Goal: Complete application form: Complete application form

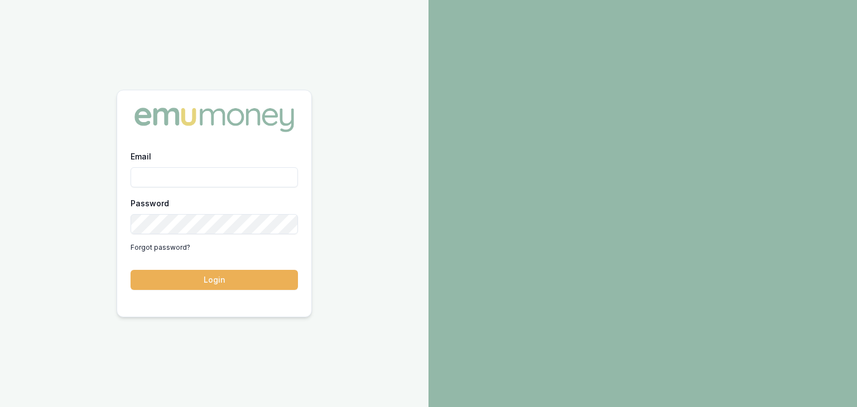
type input "[PERSON_NAME][EMAIL_ADDRESS][PERSON_NAME][DOMAIN_NAME]"
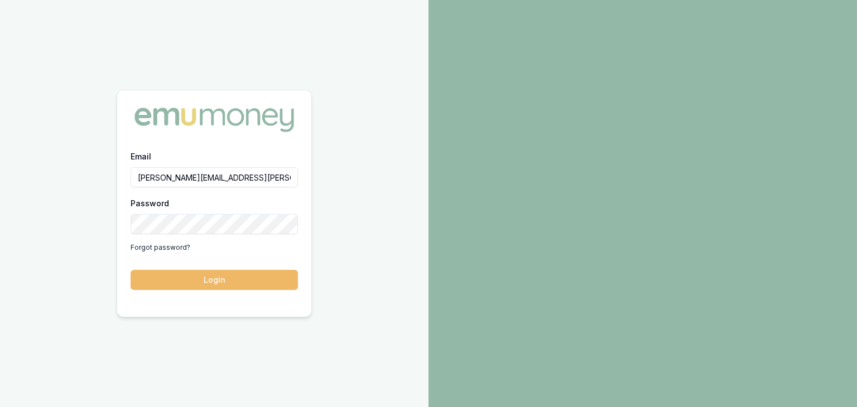
click at [253, 277] on button "Login" at bounding box center [214, 280] width 167 height 20
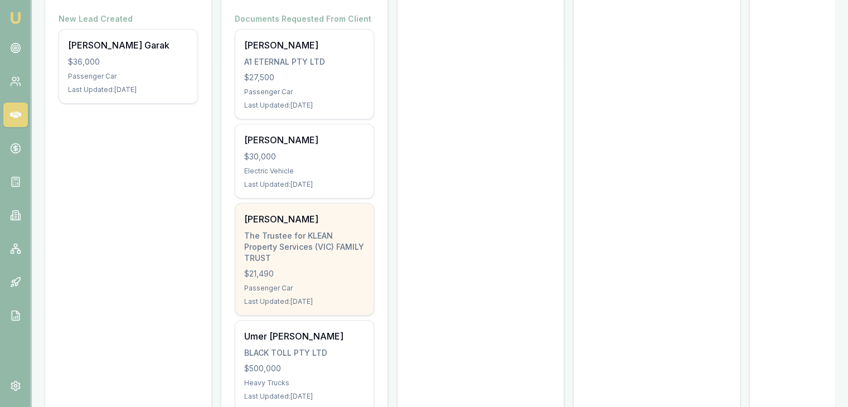
scroll to position [223, 0]
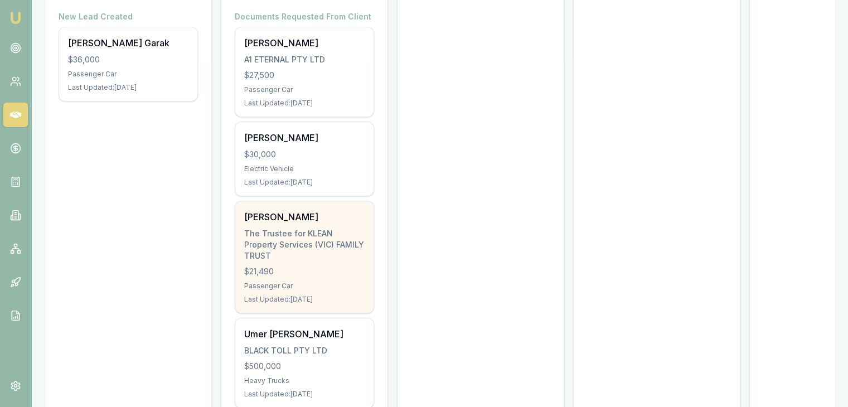
click at [282, 249] on div "Harshad Patel The Trustee for KLEAN Property Services (VIC) FAMILY TRUST $21,49…" at bounding box center [304, 257] width 138 height 112
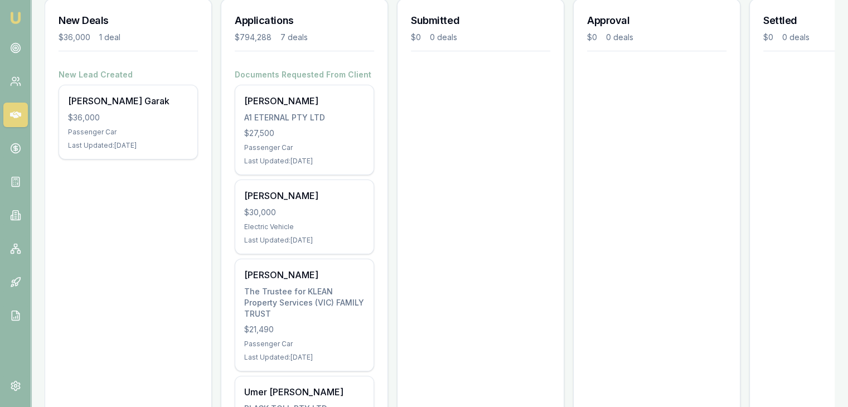
scroll to position [0, 0]
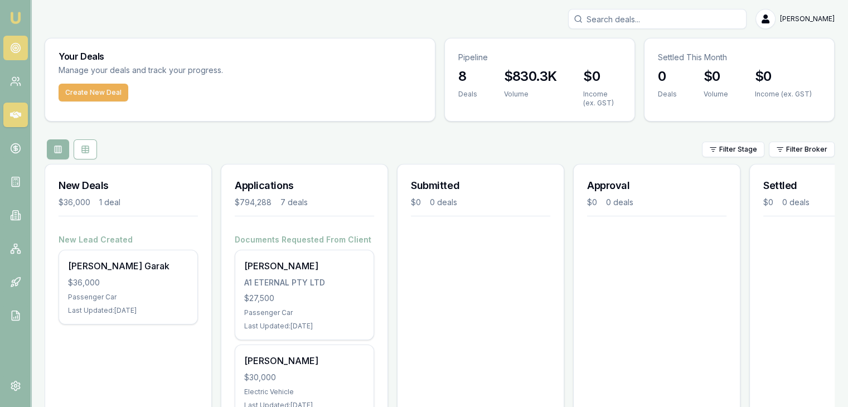
click at [10, 50] on icon at bounding box center [15, 47] width 11 height 11
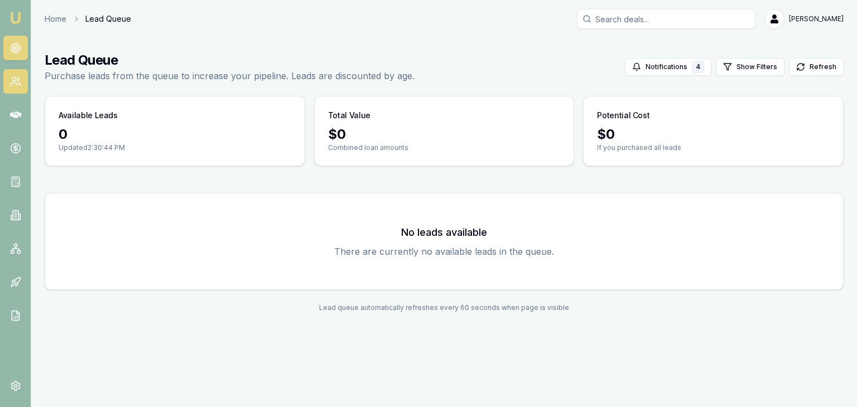
click at [14, 79] on icon at bounding box center [15, 81] width 11 height 11
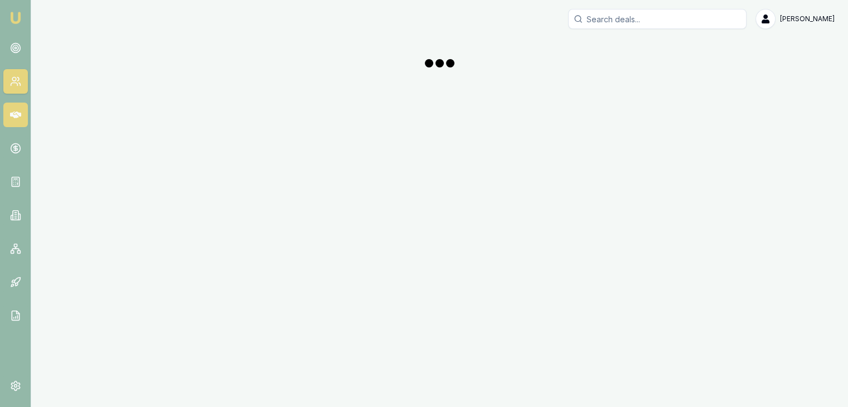
click at [15, 124] on link at bounding box center [15, 115] width 25 height 25
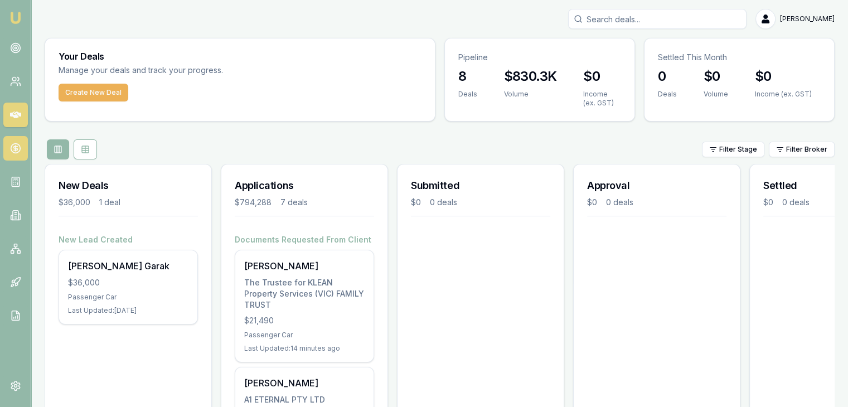
click at [13, 139] on link at bounding box center [15, 148] width 25 height 25
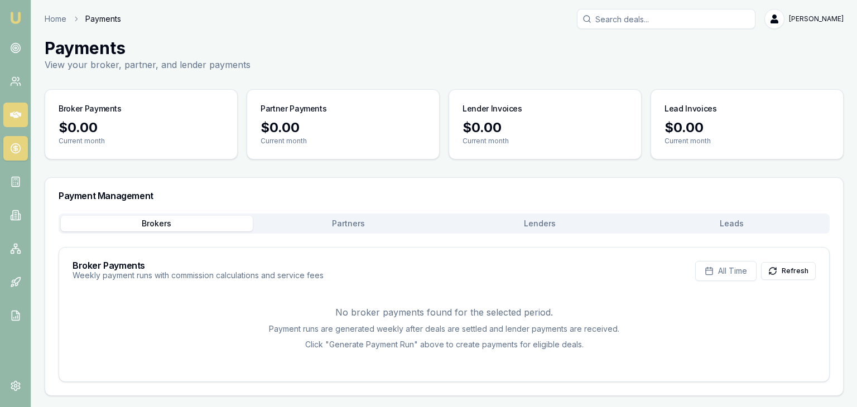
click at [20, 110] on icon at bounding box center [15, 114] width 11 height 11
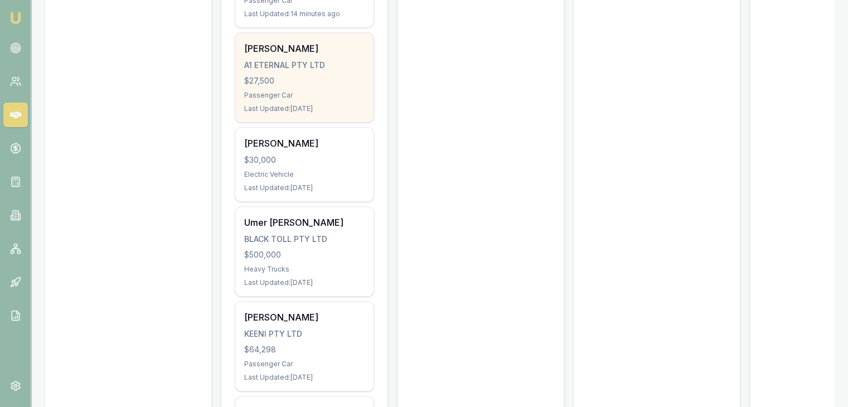
scroll to position [390, 0]
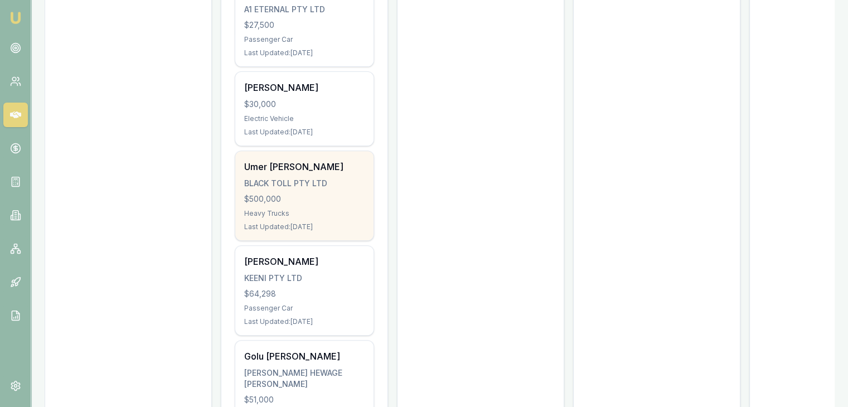
click at [289, 208] on div "Umer Ejaz Chaudhry BLACK TOLL PTY LTD $500,000 Heavy Trucks Last Updated: 8 day…" at bounding box center [304, 195] width 138 height 89
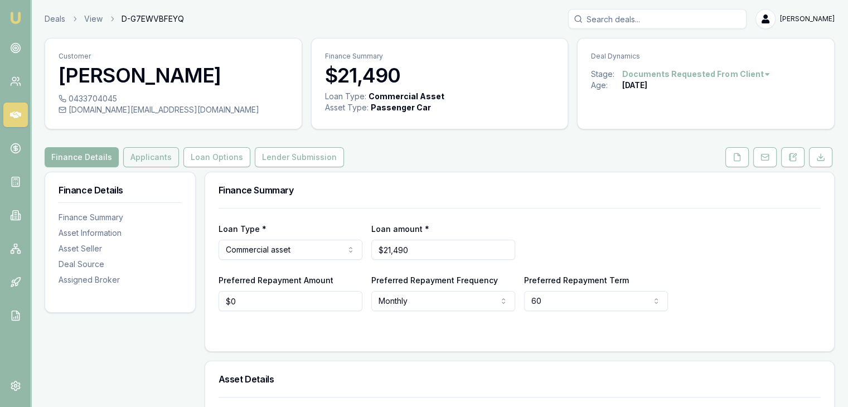
click at [130, 148] on button "Applicants" at bounding box center [151, 157] width 56 height 20
click at [155, 152] on button "Applicants" at bounding box center [151, 157] width 56 height 20
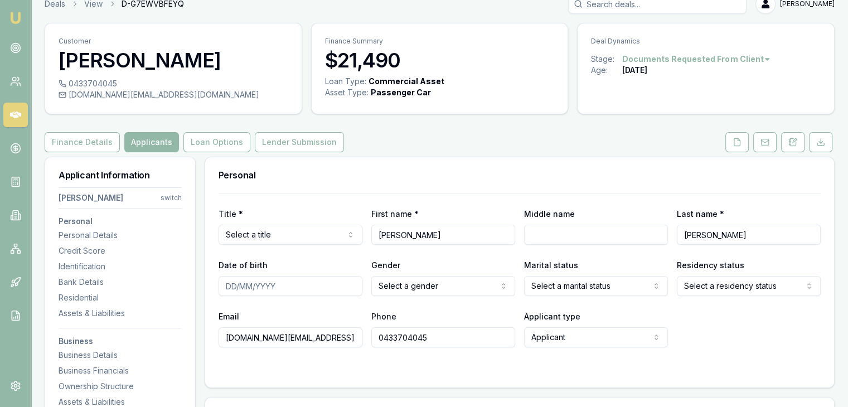
scroll to position [56, 0]
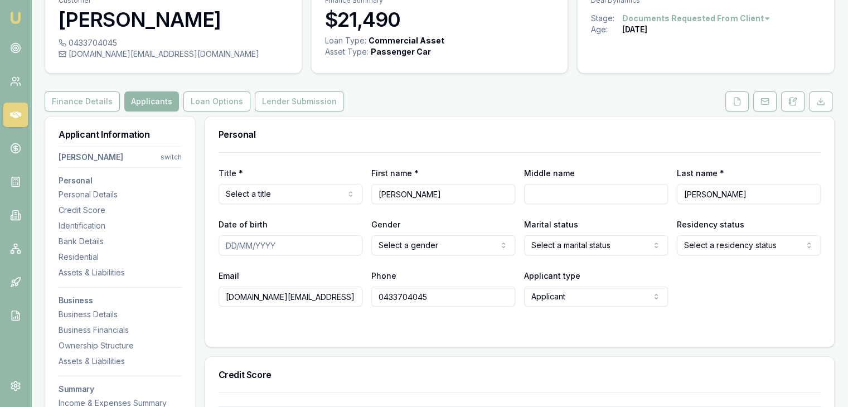
click at [379, 244] on html "Emu Broker Deals View D-G7EWVBFEYQ Pinkesh Patel Toggle Menu Customer Harshad P…" at bounding box center [424, 147] width 848 height 407
click at [300, 244] on input "Date of birth" at bounding box center [291, 245] width 144 height 20
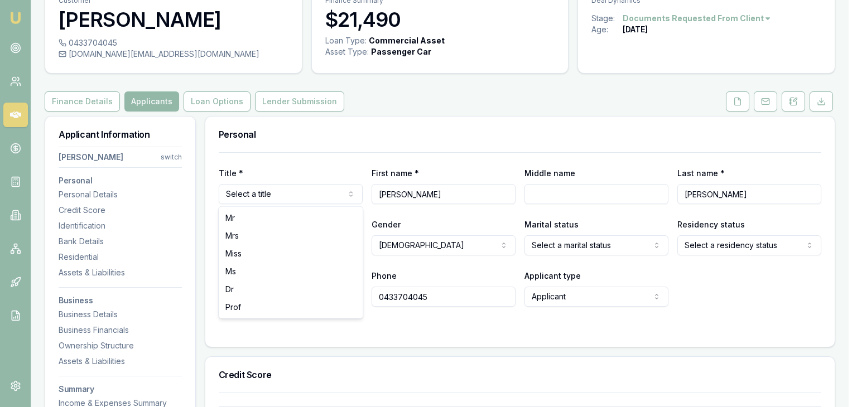
click at [294, 194] on html "Emu Broker Deals View D-G7EWVBFEYQ Pinkesh Patel Toggle Menu Customer Harshad P…" at bounding box center [428, 147] width 857 height 407
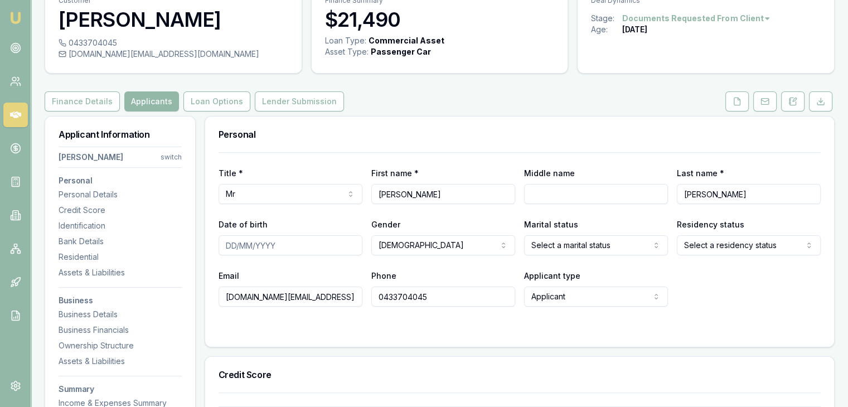
click at [226, 244] on input "Date of birth" at bounding box center [291, 245] width 144 height 20
click at [734, 102] on icon at bounding box center [737, 101] width 9 height 9
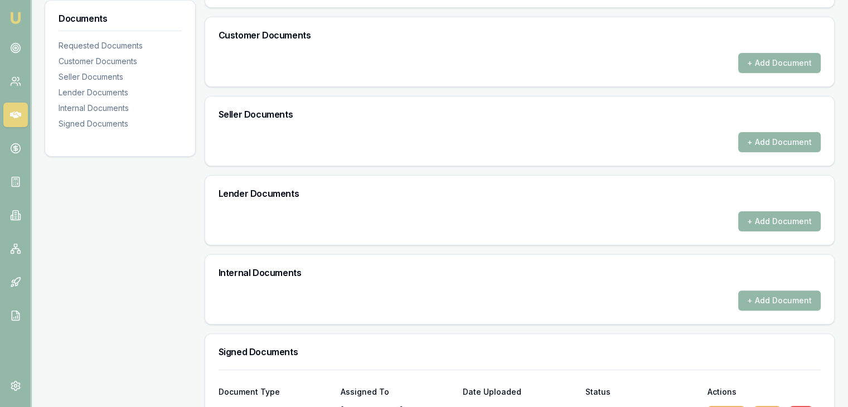
scroll to position [109, 0]
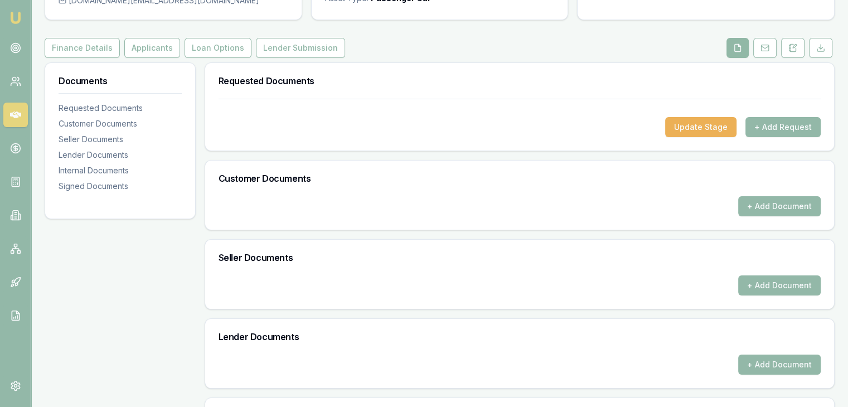
click at [742, 42] on button at bounding box center [738, 48] width 22 height 20
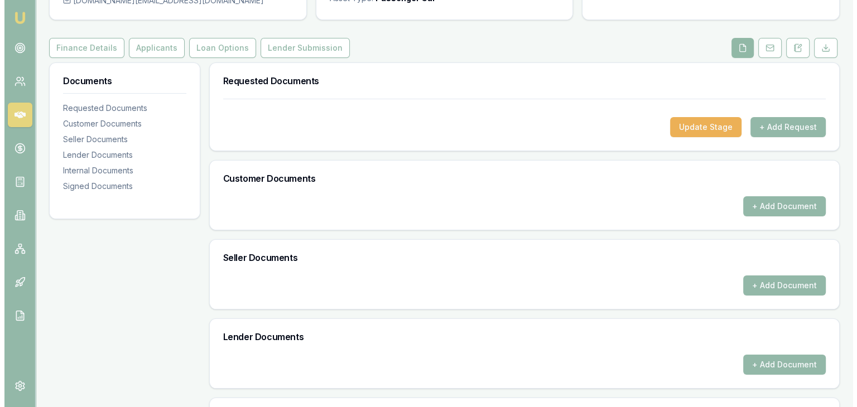
scroll to position [0, 0]
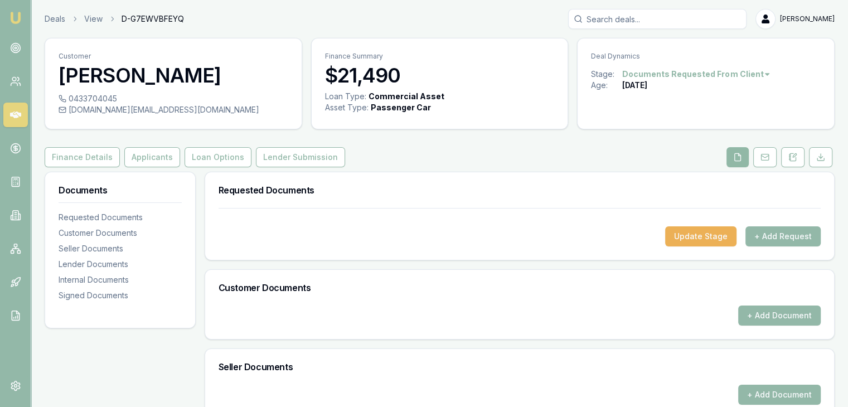
click at [735, 158] on icon at bounding box center [737, 157] width 9 height 9
click at [756, 311] on button "+ Add Document" at bounding box center [779, 316] width 83 height 20
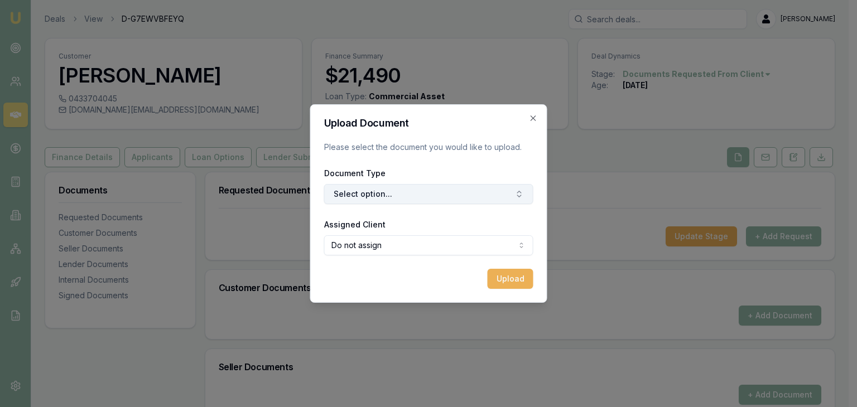
click at [354, 192] on button "Select option..." at bounding box center [428, 194] width 209 height 20
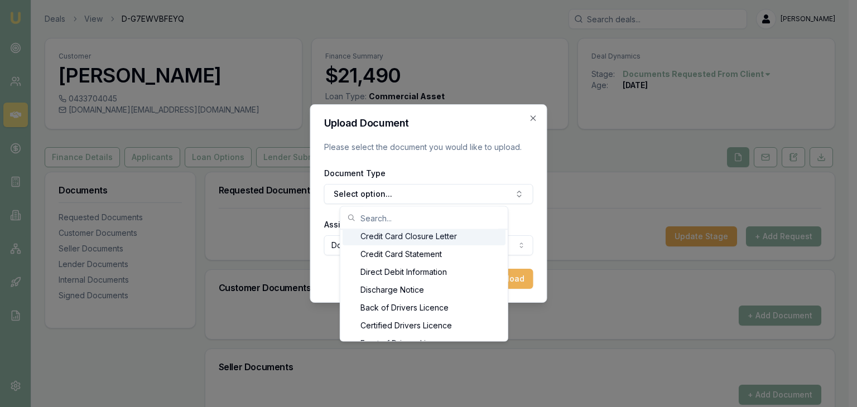
scroll to position [491, 0]
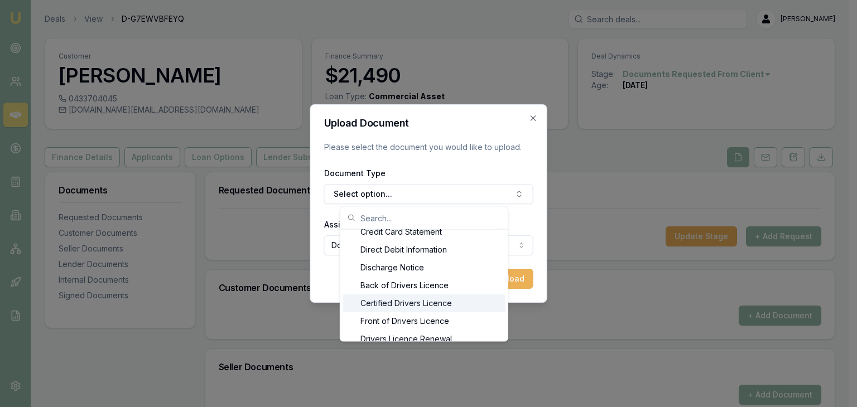
click at [411, 302] on div "Certified Drivers Licence" at bounding box center [423, 304] width 163 height 18
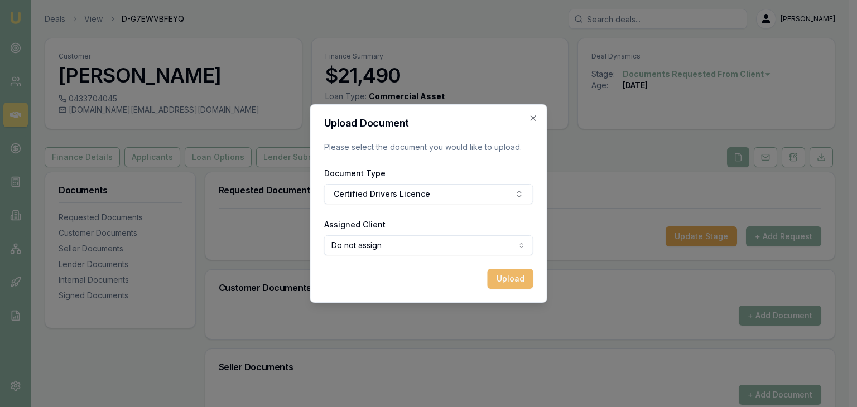
click at [499, 279] on button "Upload" at bounding box center [510, 279] width 46 height 20
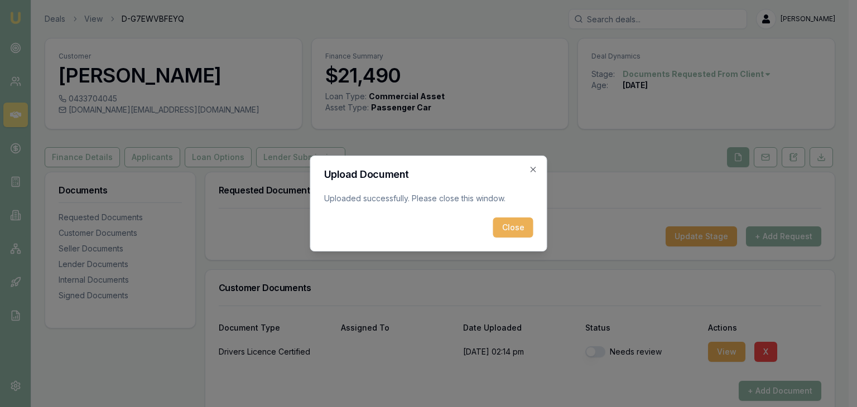
drag, startPoint x: 508, startPoint y: 231, endPoint x: 516, endPoint y: 242, distance: 13.6
click at [513, 236] on button "Close" at bounding box center [513, 228] width 40 height 20
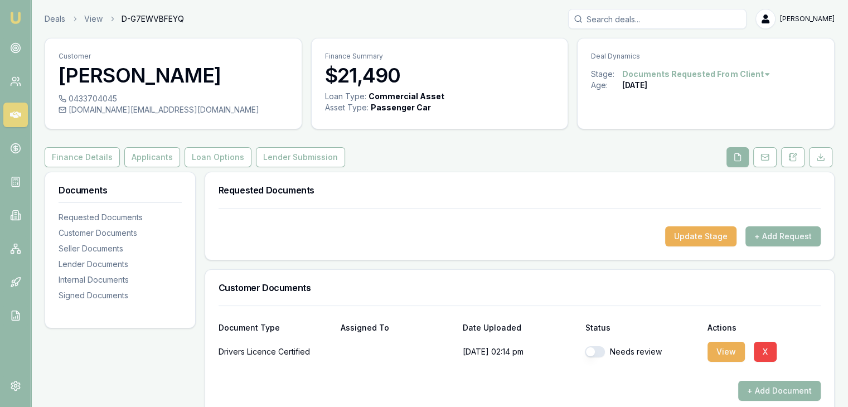
click at [600, 348] on button "button" at bounding box center [595, 351] width 20 height 11
checkbox input "true"
click at [749, 395] on button "+ Add Document" at bounding box center [779, 391] width 83 height 20
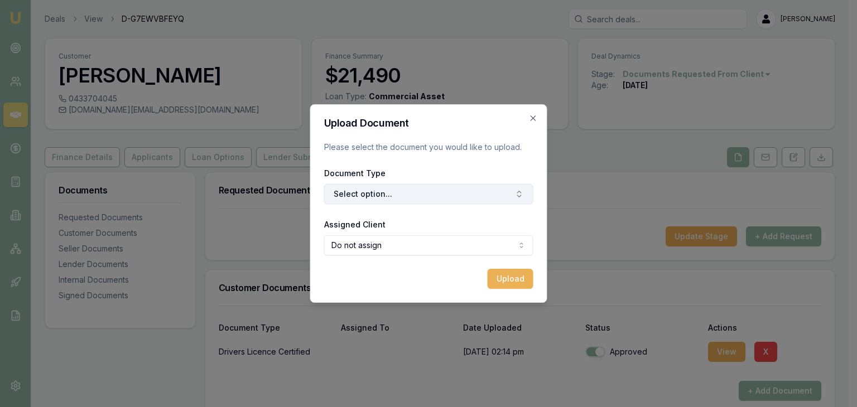
click at [417, 189] on button "Select option..." at bounding box center [428, 194] width 209 height 20
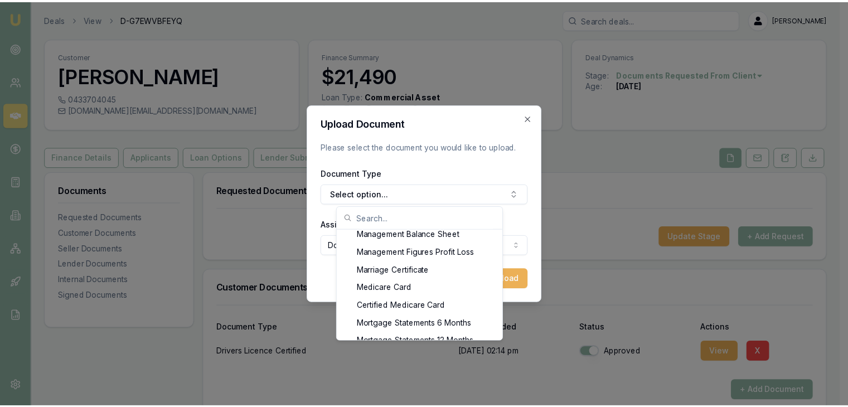
scroll to position [781, 0]
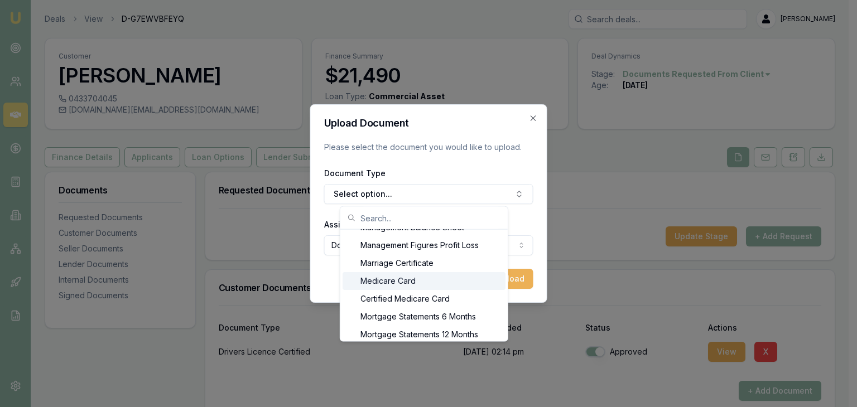
click at [434, 275] on div "Medicare Card" at bounding box center [423, 281] width 163 height 18
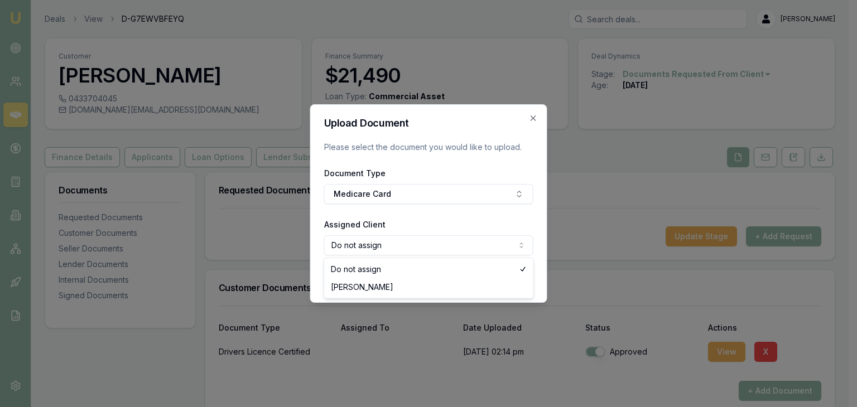
click at [490, 244] on body "Emu Broker Deals View D-G7EWVBFEYQ Pinkesh Patel Toggle Menu Customer Harshad P…" at bounding box center [424, 203] width 848 height 407
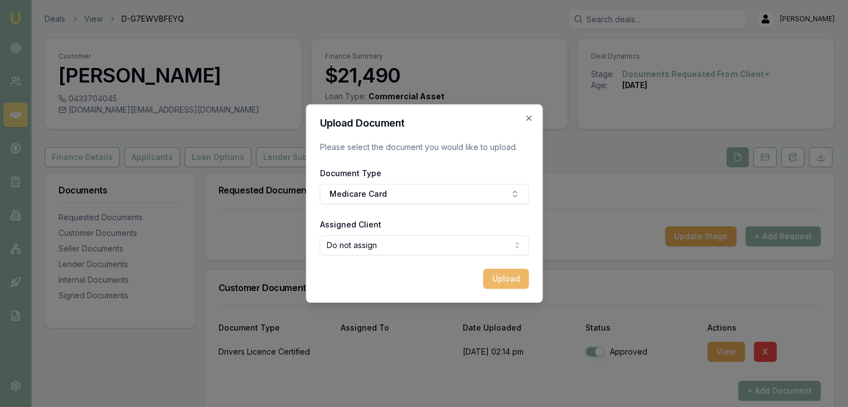
click at [503, 278] on button "Upload" at bounding box center [506, 279] width 46 height 20
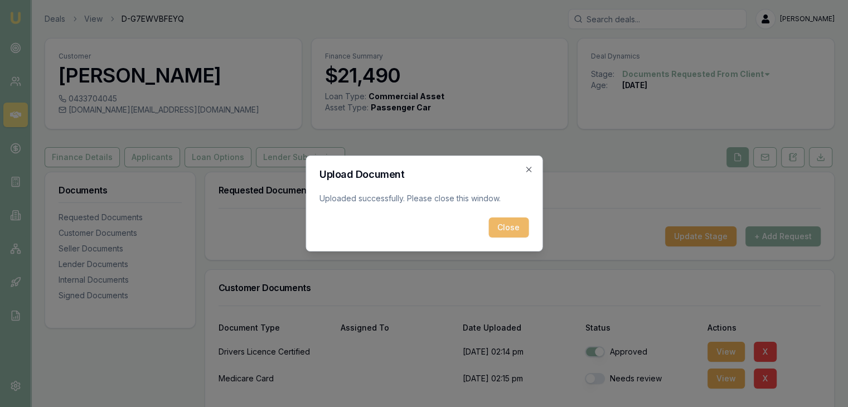
drag, startPoint x: 509, startPoint y: 226, endPoint x: 511, endPoint y: 246, distance: 19.7
click at [510, 233] on button "Close" at bounding box center [509, 228] width 40 height 20
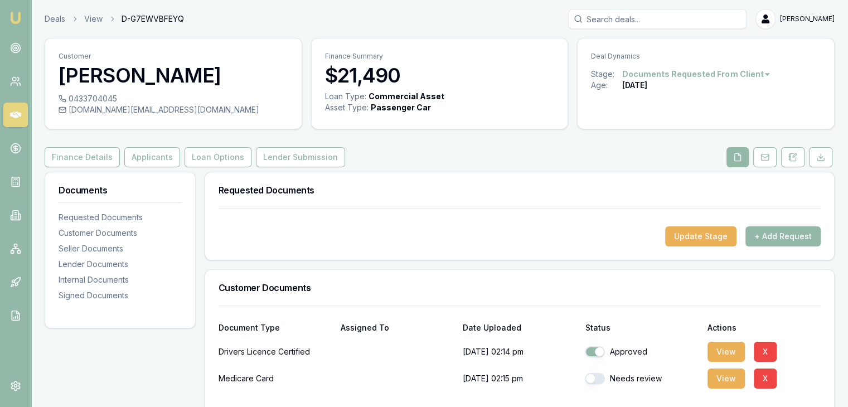
click at [597, 380] on button "button" at bounding box center [595, 378] width 20 height 11
checkbox input "true"
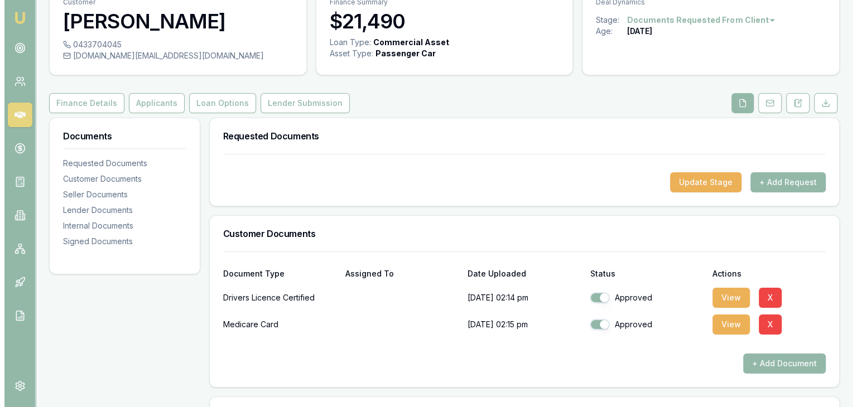
scroll to position [167, 0]
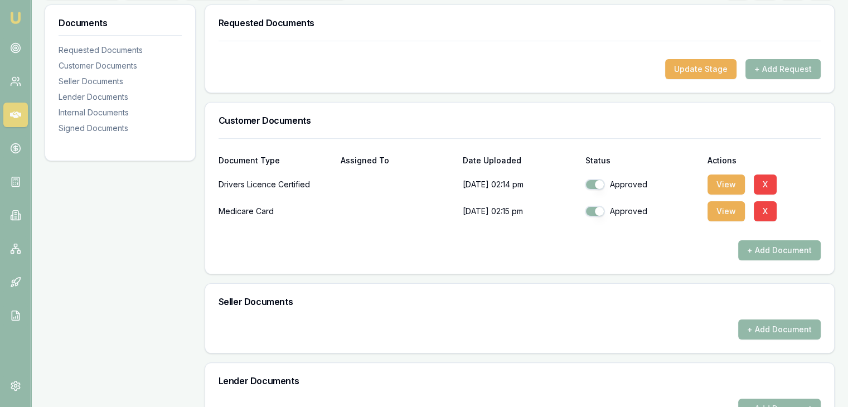
click at [748, 250] on button "+ Add Document" at bounding box center [779, 250] width 83 height 20
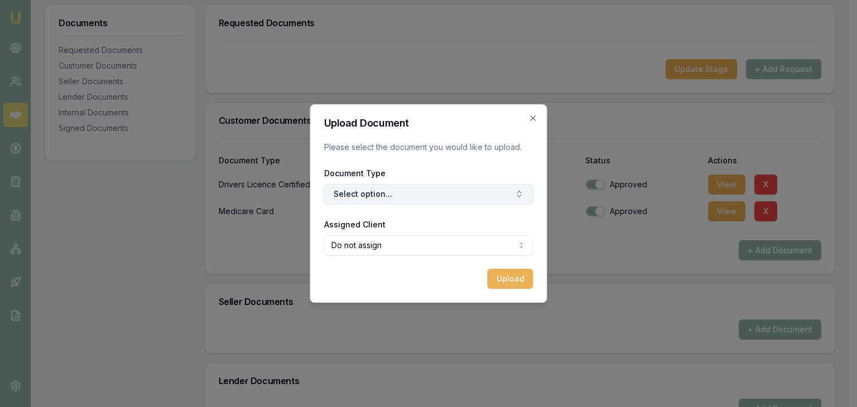
click at [477, 197] on button "Select option..." at bounding box center [428, 194] width 209 height 20
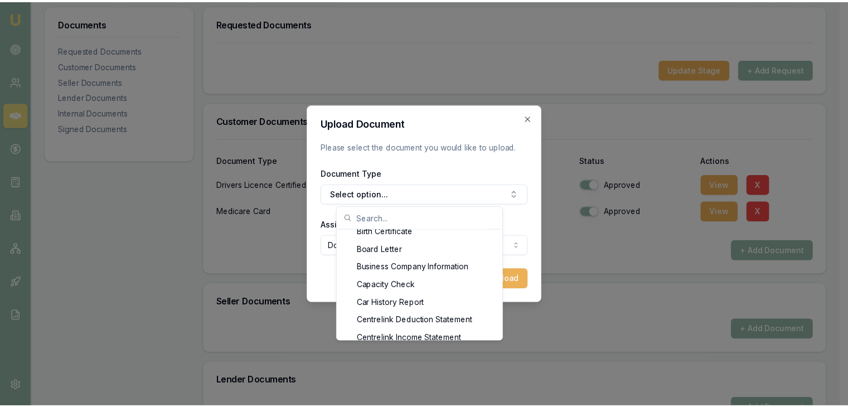
scroll to position [201, 0]
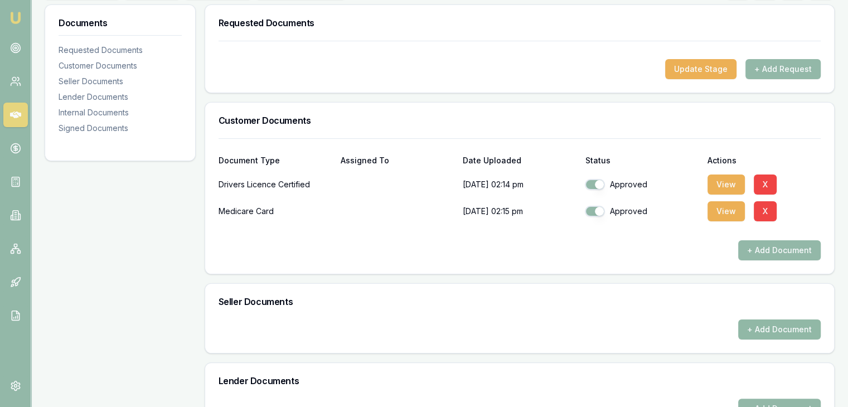
click at [746, 329] on button "+ Add Document" at bounding box center [779, 330] width 83 height 20
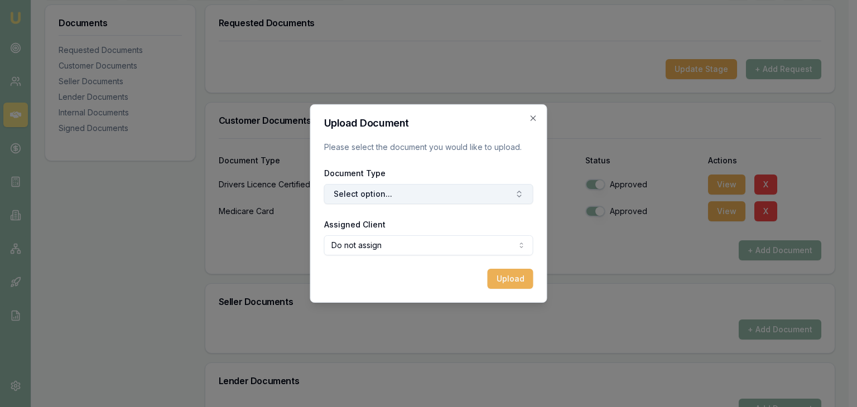
click at [467, 194] on button "Select option..." at bounding box center [428, 194] width 209 height 20
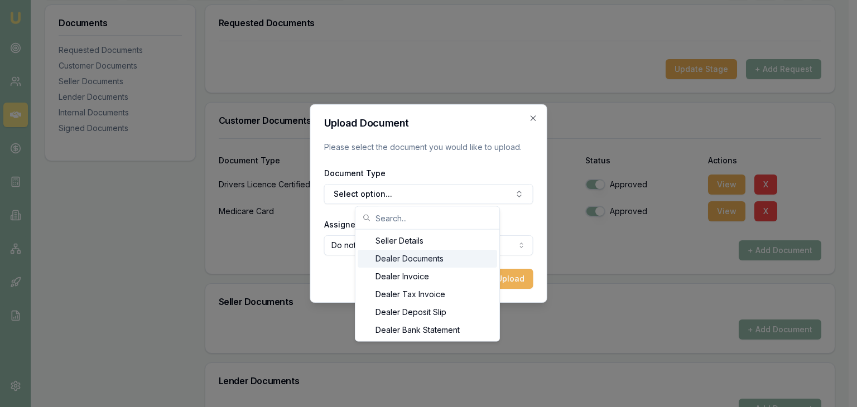
click at [463, 259] on div "Dealer Documents" at bounding box center [427, 259] width 139 height 18
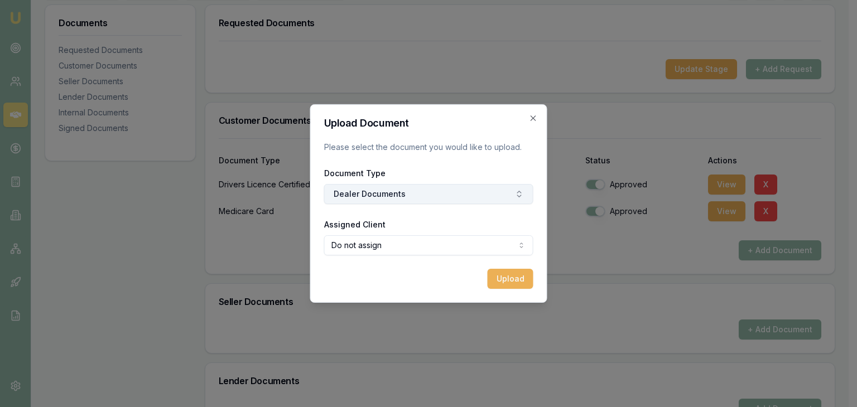
click at [461, 195] on button "Dealer Documents" at bounding box center [428, 194] width 209 height 20
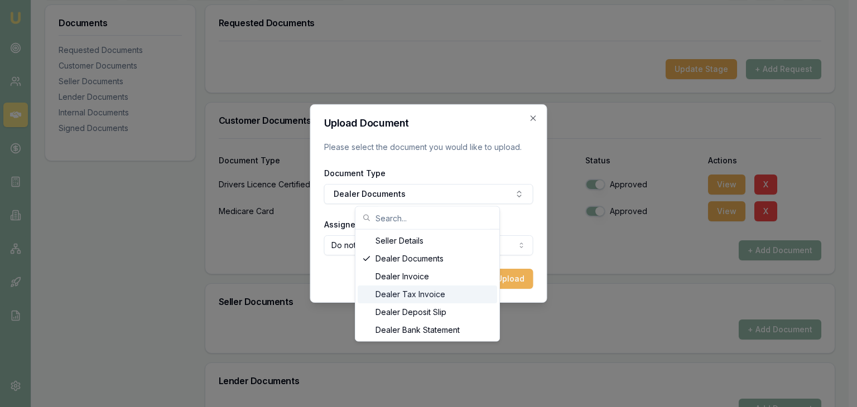
click at [436, 292] on div "Dealer Tax Invoice" at bounding box center [427, 295] width 139 height 18
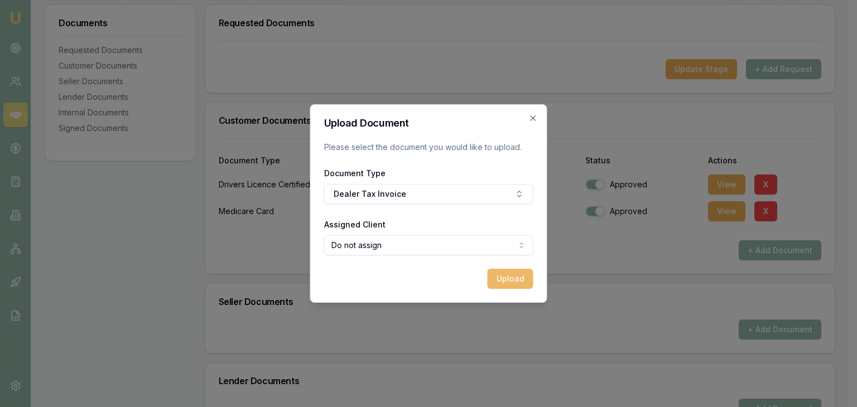
click at [518, 281] on button "Upload" at bounding box center [510, 279] width 46 height 20
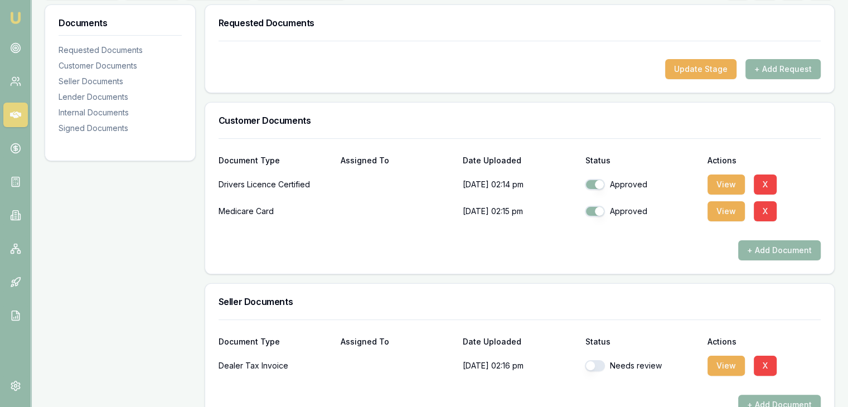
click at [598, 364] on button "button" at bounding box center [595, 365] width 20 height 11
checkbox input "true"
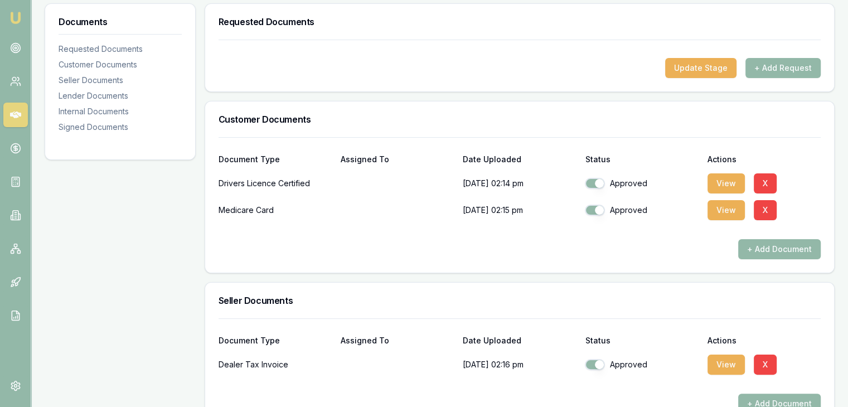
scroll to position [167, 0]
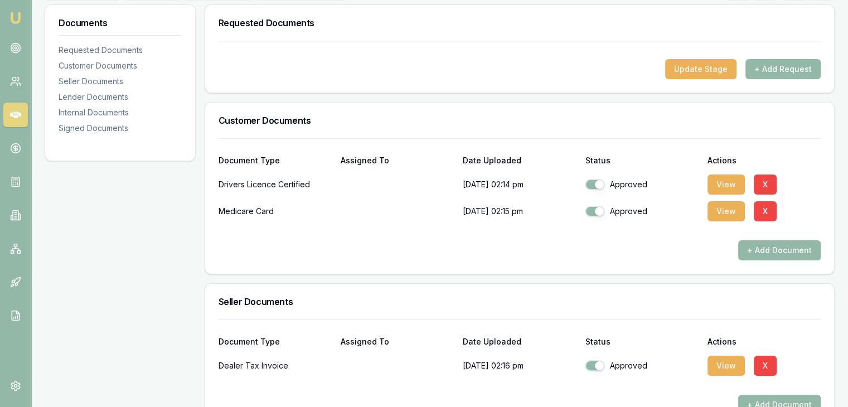
click at [91, 21] on h3 "Documents" at bounding box center [120, 22] width 123 height 9
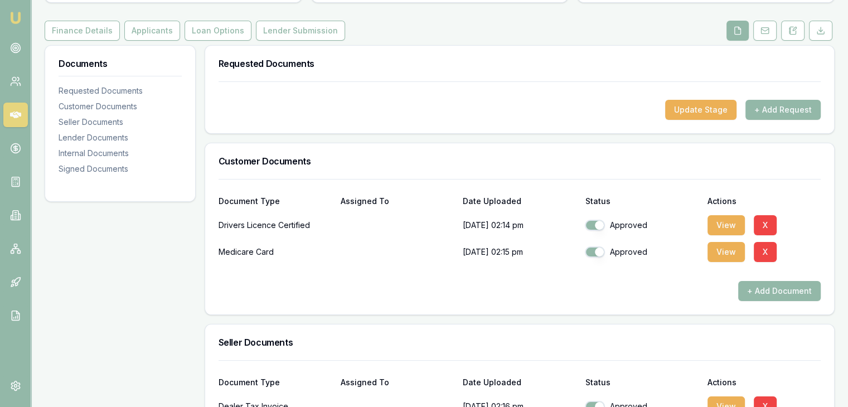
scroll to position [0, 0]
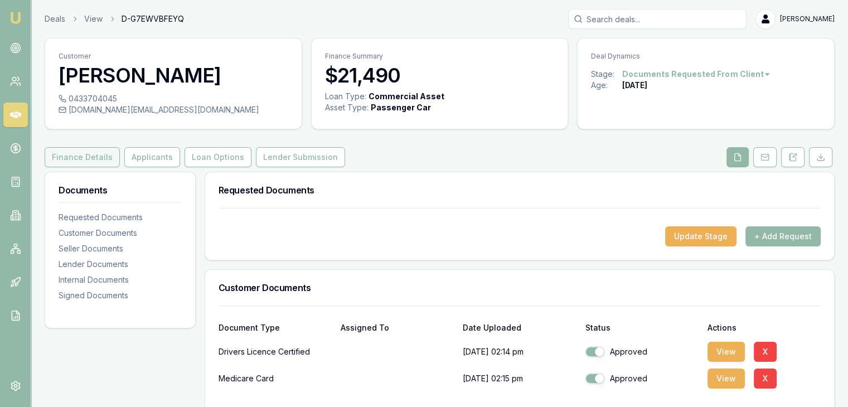
click at [65, 163] on button "Finance Details" at bounding box center [82, 157] width 75 height 20
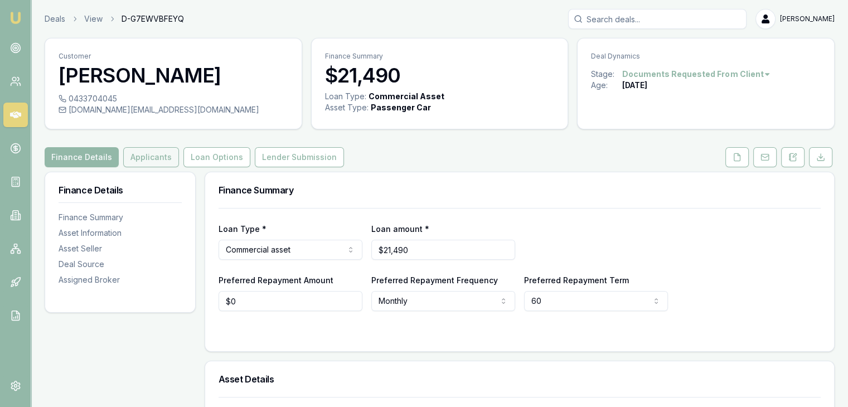
click at [161, 163] on button "Applicants" at bounding box center [151, 157] width 56 height 20
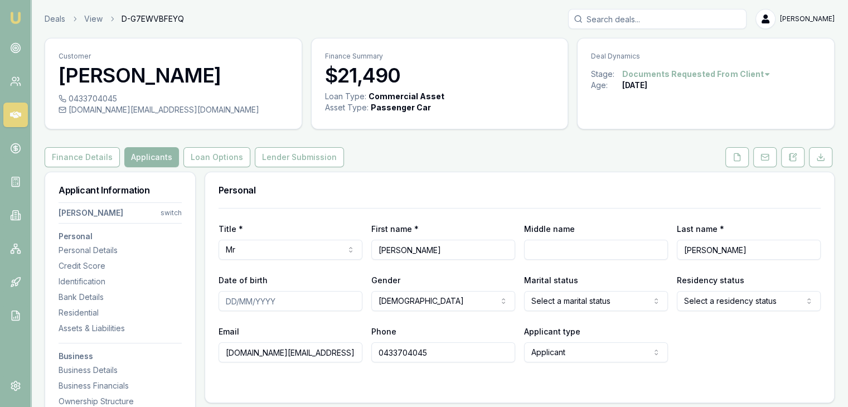
click at [224, 300] on input "Date of birth" at bounding box center [291, 301] width 144 height 20
type input "28/08/1981"
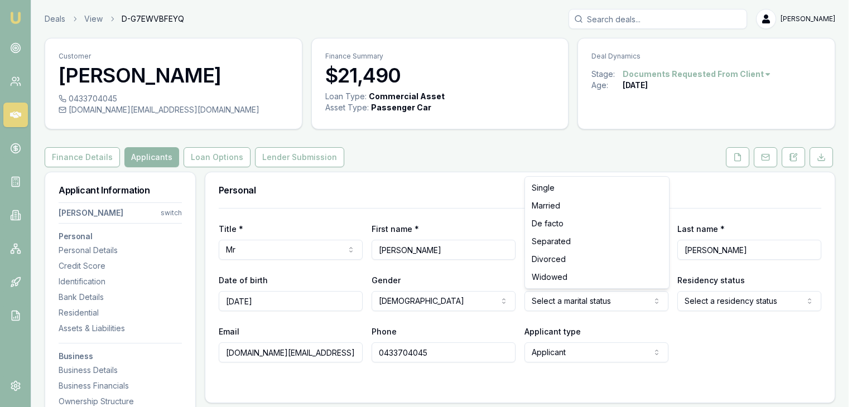
click at [615, 301] on html "Emu Broker Deals View D-G7EWVBFEYQ Pinkesh Patel Toggle Menu Customer Harshad P…" at bounding box center [428, 203] width 857 height 407
select select "DE_FACTO"
drag, startPoint x: 567, startPoint y: 207, endPoint x: 611, endPoint y: 290, distance: 93.8
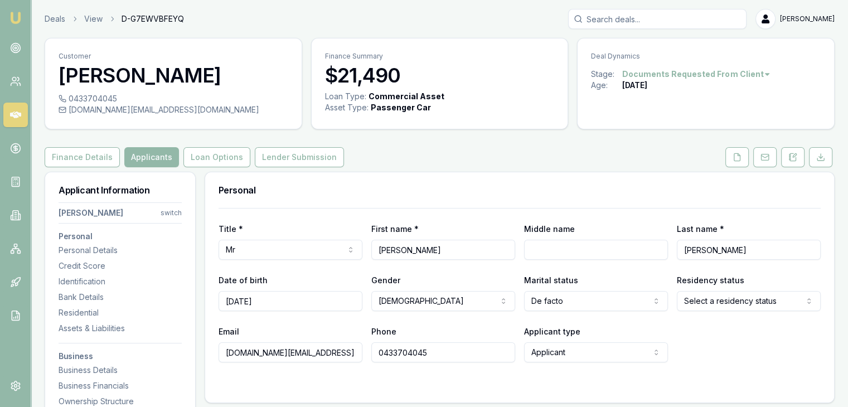
click at [703, 304] on html "Emu Broker Deals View D-G7EWVBFEYQ Pinkesh Patel Toggle Menu Customer Harshad P…" at bounding box center [424, 203] width 848 height 407
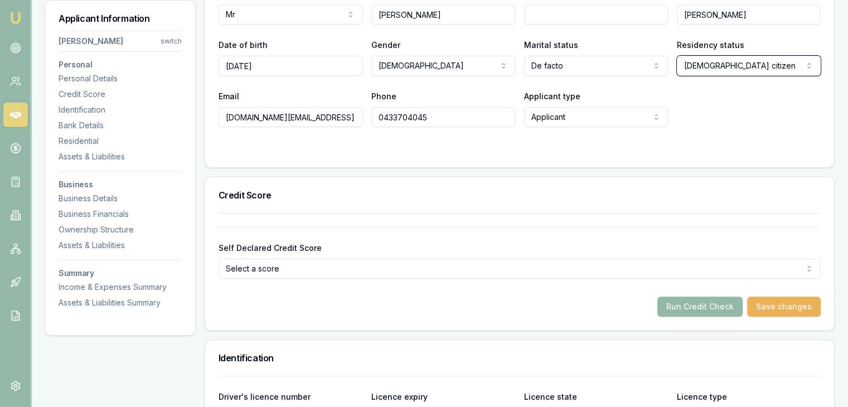
scroll to position [335, 0]
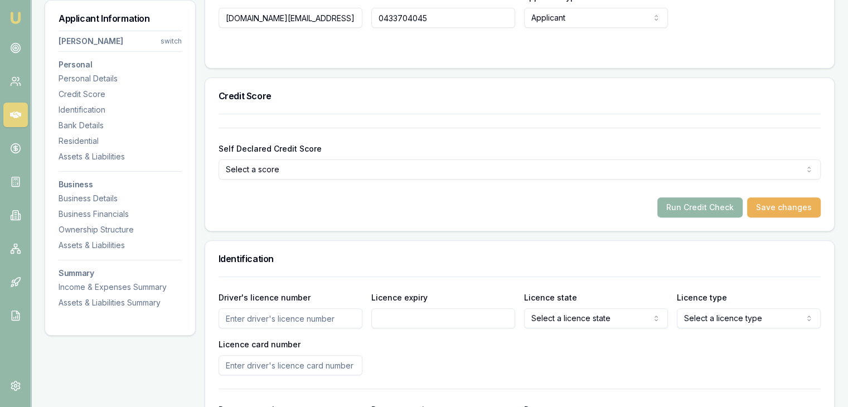
click at [282, 320] on input "Driver's licence number" at bounding box center [291, 318] width 144 height 20
type input "096072871"
click at [429, 320] on input "Licence expiry" at bounding box center [443, 318] width 144 height 20
type input "01/04/2030"
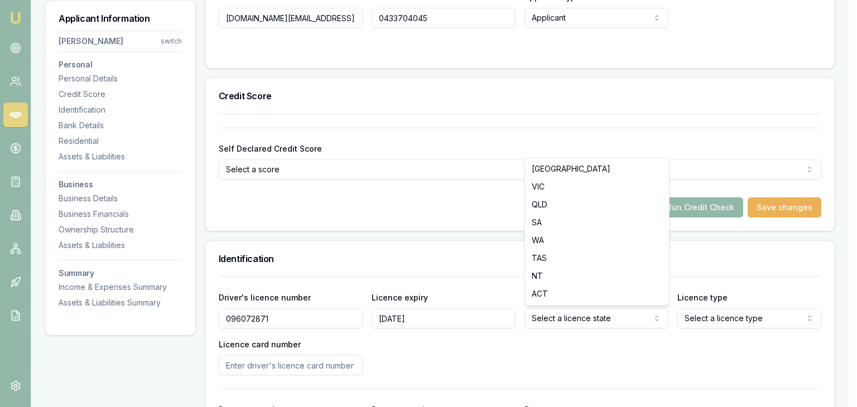
select select "VIC"
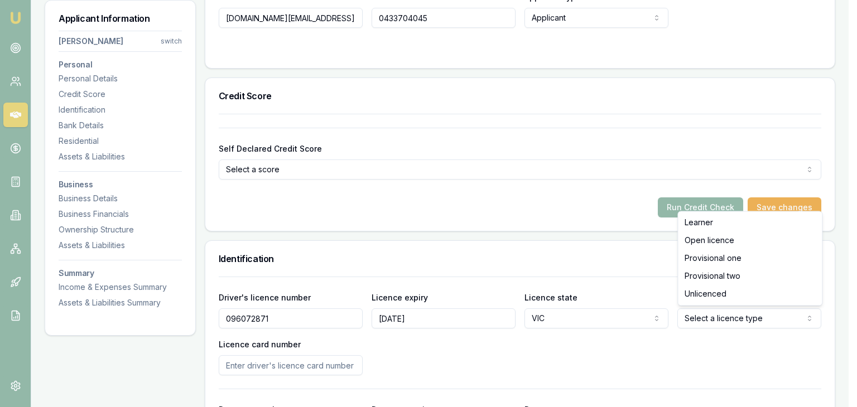
select select "OPEN_LICENCE"
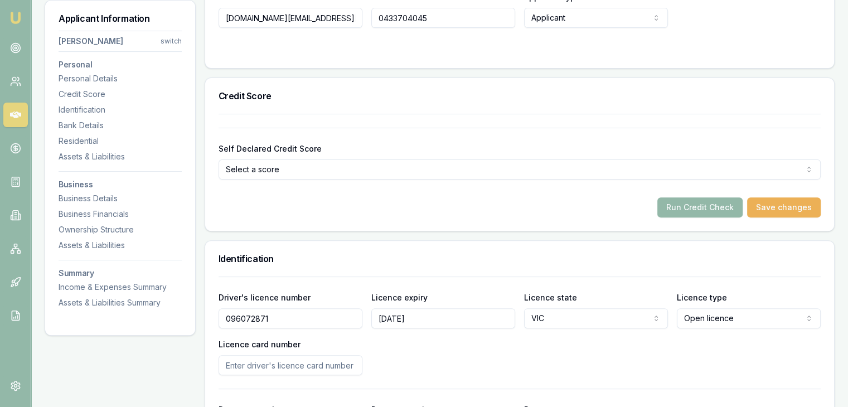
click at [284, 363] on input "Licence card number" at bounding box center [291, 365] width 144 height 20
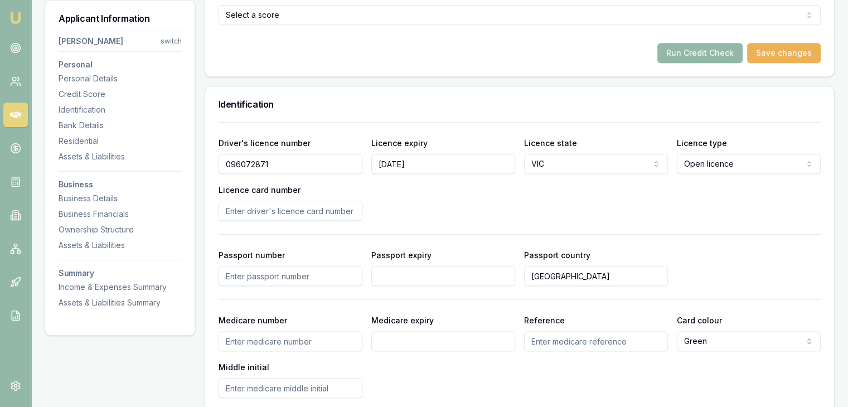
scroll to position [558, 0]
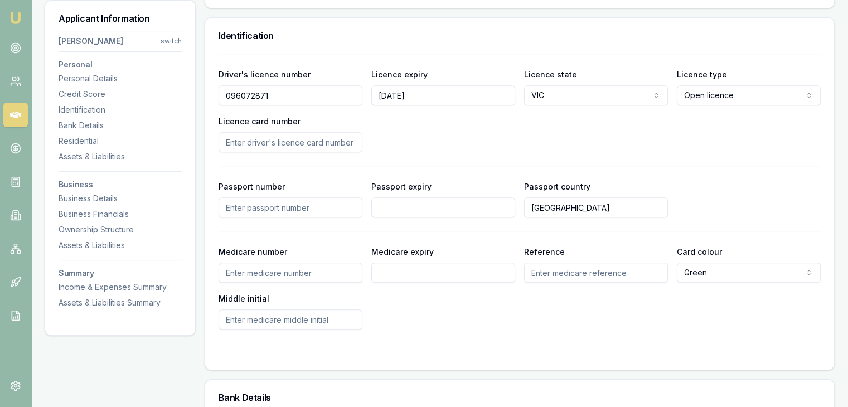
click at [269, 271] on input "Medicare number" at bounding box center [291, 273] width 144 height 20
click at [248, 271] on input "Medicare number" at bounding box center [291, 273] width 144 height 20
type input "3543555713"
click at [391, 271] on input "Medicare expiry" at bounding box center [443, 273] width 144 height 20
type input "04/2026"
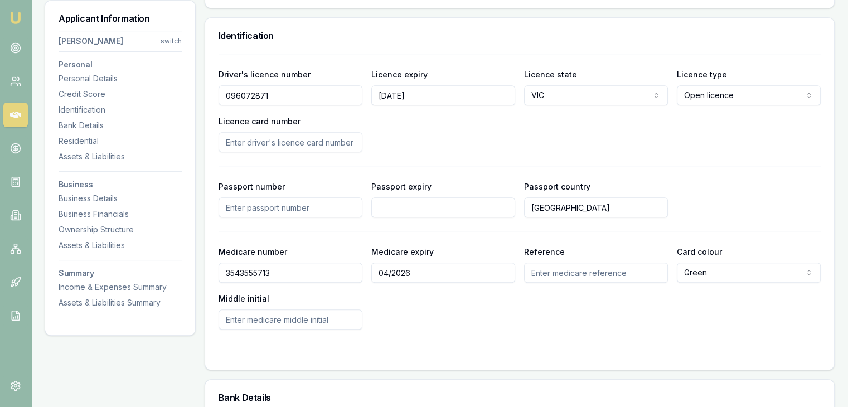
click at [544, 272] on input "Reference" at bounding box center [596, 273] width 144 height 20
type input "1"
click at [484, 305] on div "Medicare number 3543555713 Medicare expiry 04/2026 Reference 1 Card colour Gree…" at bounding box center [520, 287] width 602 height 85
click at [244, 317] on input "Middle initial" at bounding box center [291, 320] width 144 height 20
type input "n"
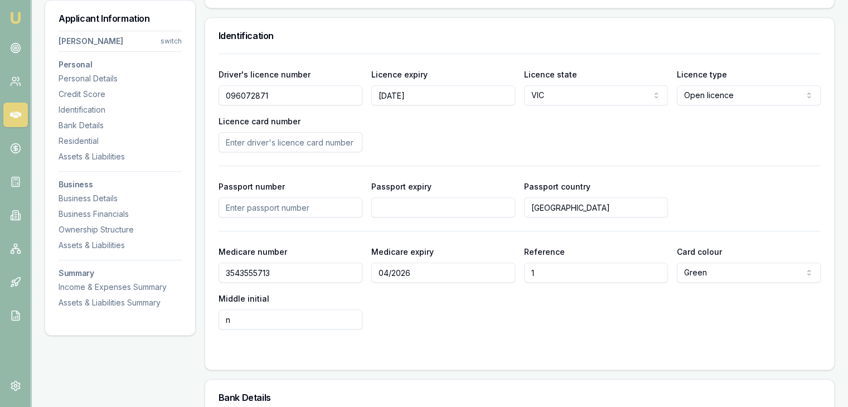
click at [442, 315] on div "Medicare number 3543555713 Medicare expiry 04/2026 Reference 1 Card colour Gree…" at bounding box center [520, 287] width 602 height 85
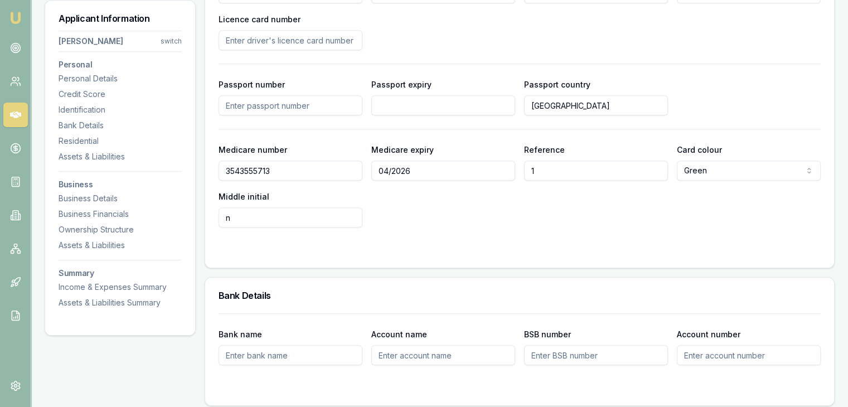
scroll to position [725, 0]
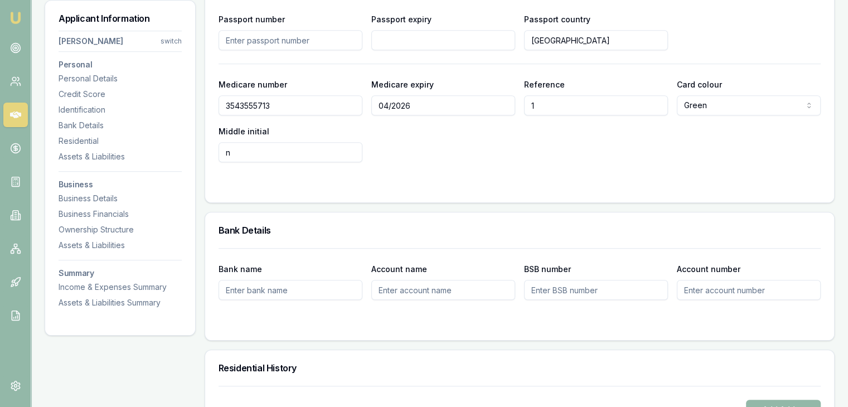
click at [269, 289] on input "Bank name" at bounding box center [291, 290] width 144 height 20
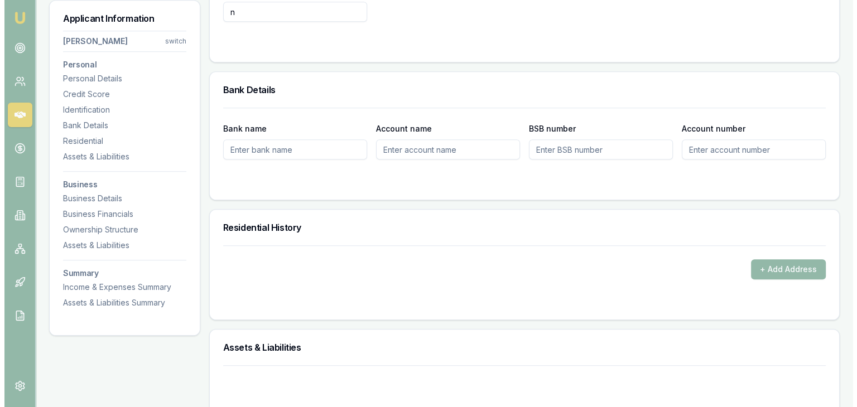
scroll to position [892, 0]
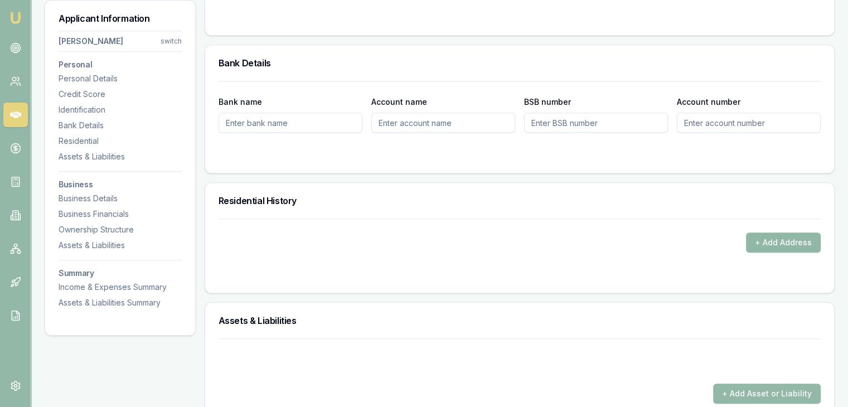
click at [757, 241] on button "+ Add Address" at bounding box center [783, 243] width 75 height 20
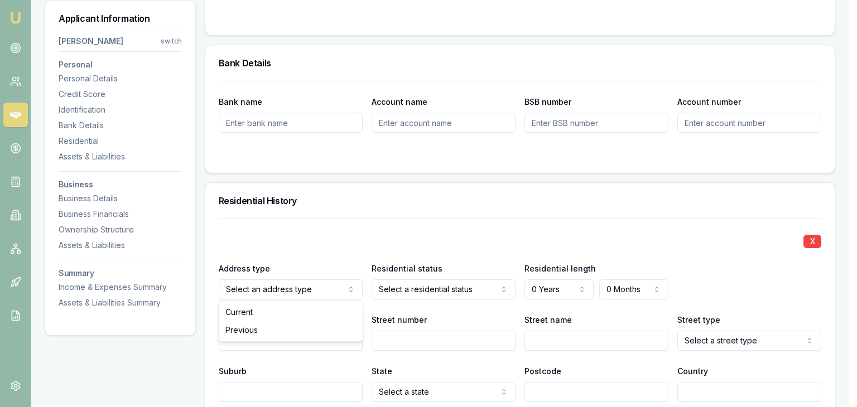
drag, startPoint x: 278, startPoint y: 315, endPoint x: 329, endPoint y: 305, distance: 51.7
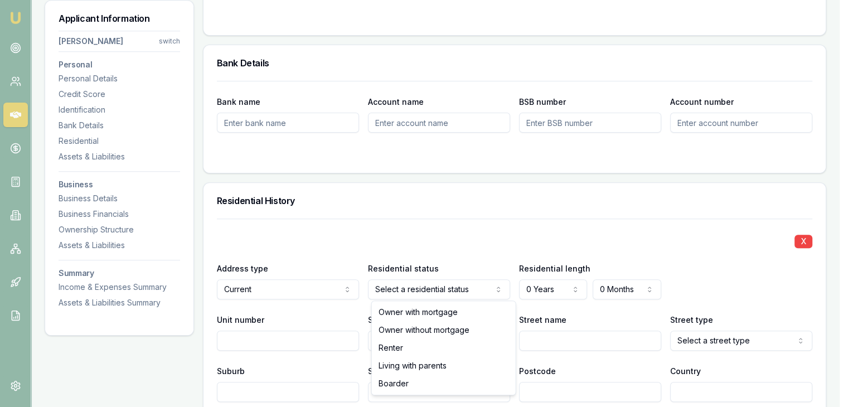
drag, startPoint x: 402, startPoint y: 313, endPoint x: 460, endPoint y: 302, distance: 59.0
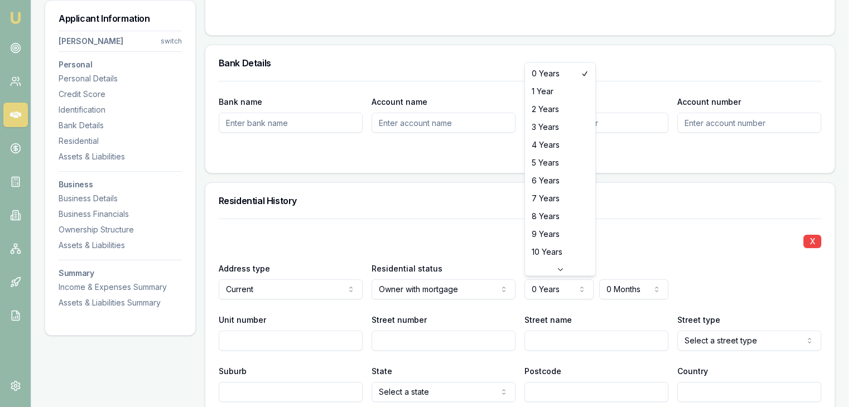
select select "6"
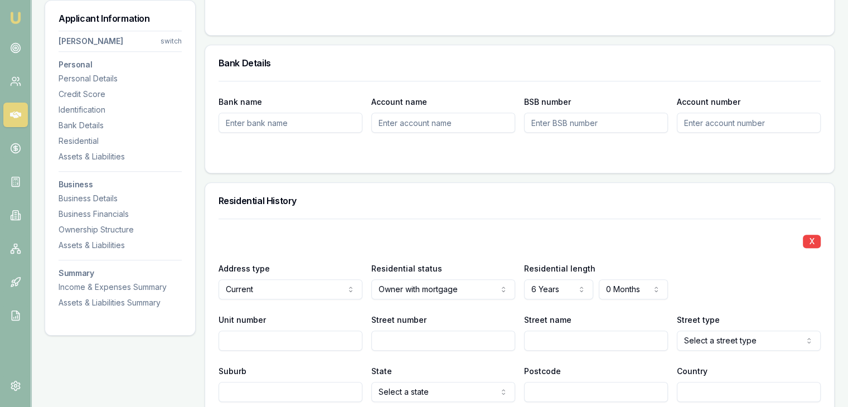
click at [411, 331] on input "Street number" at bounding box center [443, 341] width 144 height 20
type input "14"
click at [532, 334] on input "Street name" at bounding box center [596, 341] width 144 height 20
type input "Tour"
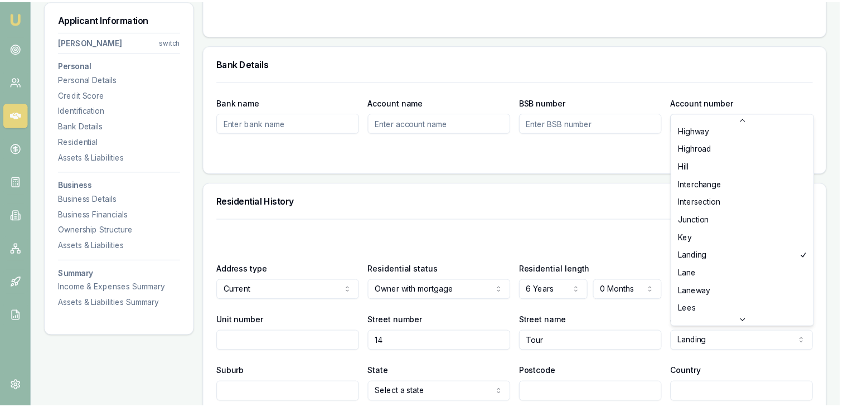
scroll to position [1566, 0]
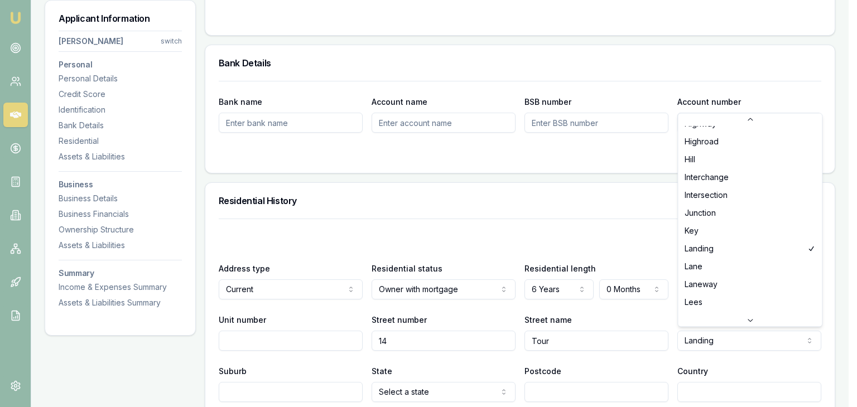
select select "Lane"
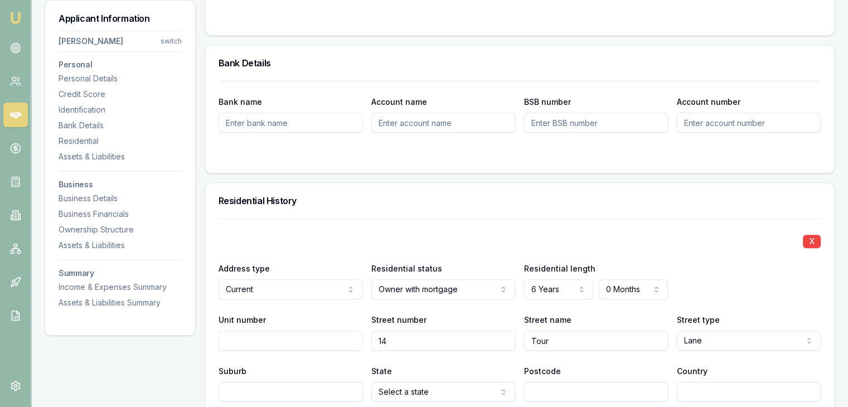
click at [633, 250] on div "X Address type Current Current Previous Residential status Owner with mortgage …" at bounding box center [520, 311] width 602 height 184
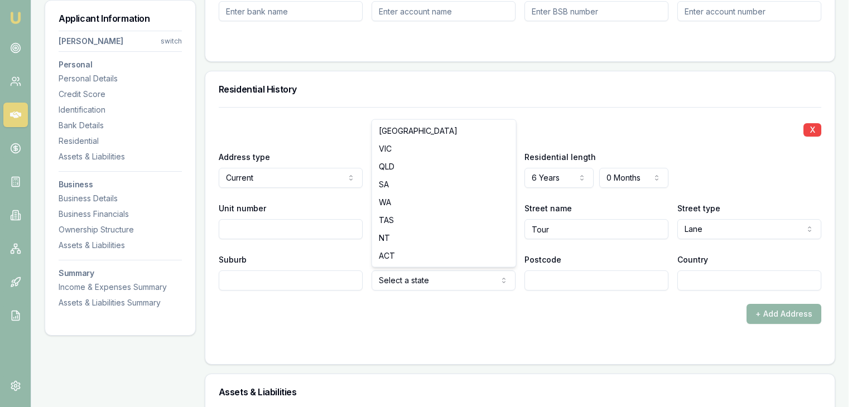
select select "VIC"
drag, startPoint x: 413, startPoint y: 148, endPoint x: 385, endPoint y: 173, distance: 38.3
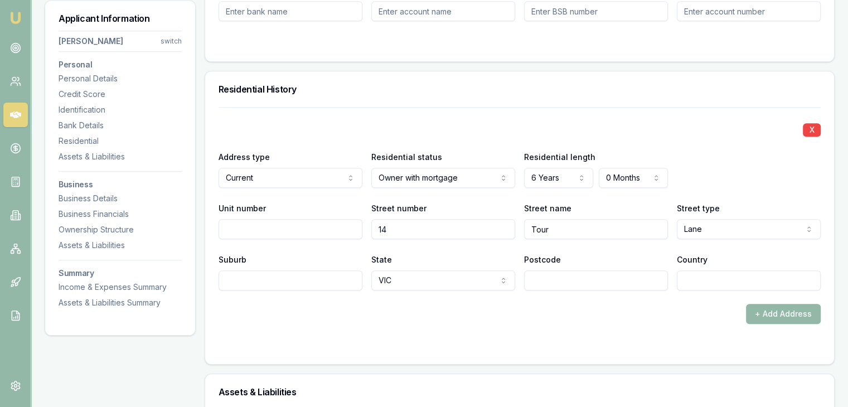
click at [292, 281] on input "Suburb" at bounding box center [291, 281] width 144 height 20
type input "Tarneit"
click at [533, 279] on input "Postcode" at bounding box center [596, 281] width 144 height 20
type input "3029"
click at [679, 353] on div "X Address type Current Current Previous Residential status Owner with mortgage …" at bounding box center [519, 235] width 629 height 257
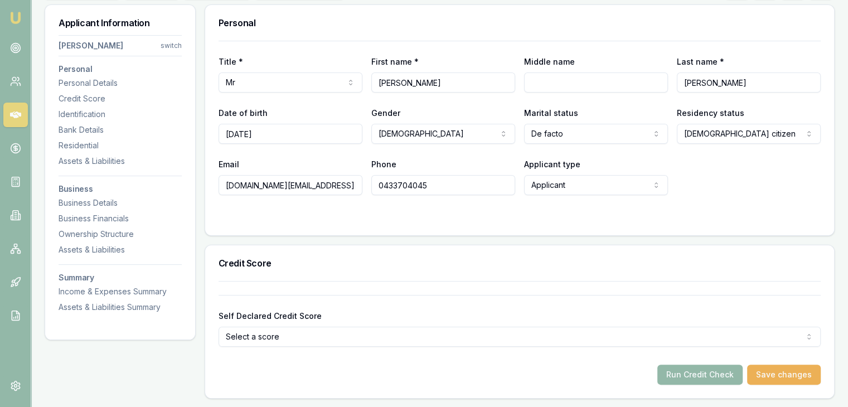
scroll to position [0, 0]
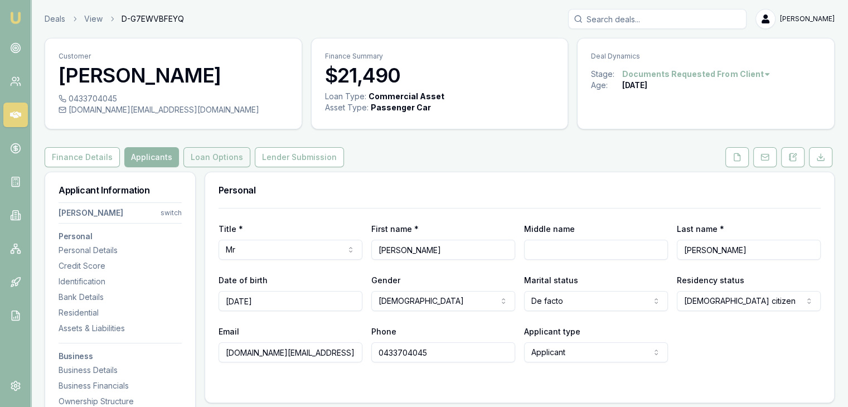
click at [210, 155] on button "Loan Options" at bounding box center [217, 157] width 67 height 20
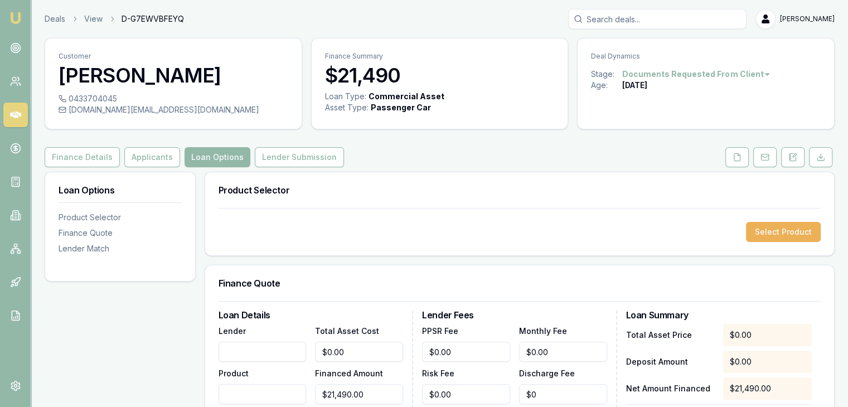
click at [151, 156] on button "Applicants" at bounding box center [152, 157] width 56 height 20
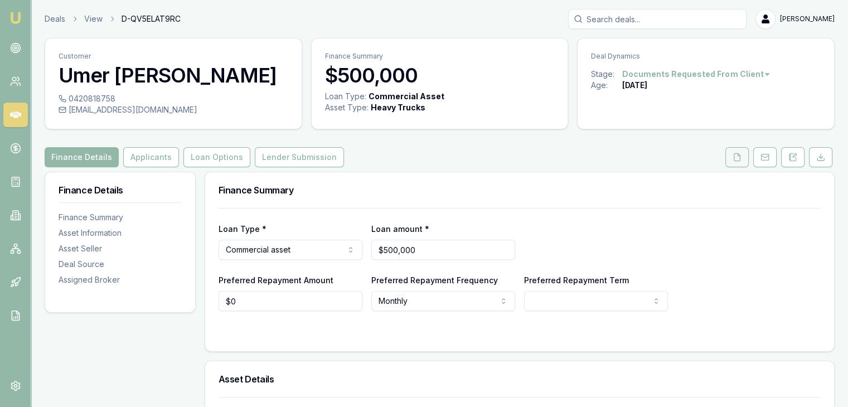
click at [746, 155] on button at bounding box center [737, 157] width 23 height 20
click at [729, 159] on button at bounding box center [737, 157] width 23 height 20
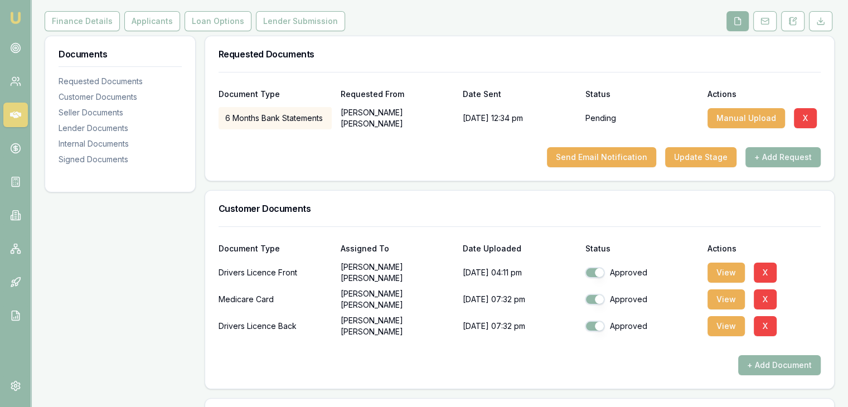
scroll to position [167, 0]
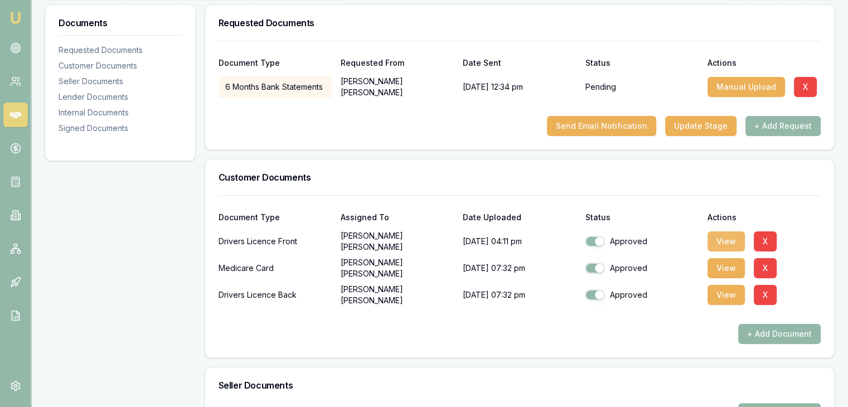
click at [730, 238] on button "View" at bounding box center [726, 241] width 37 height 20
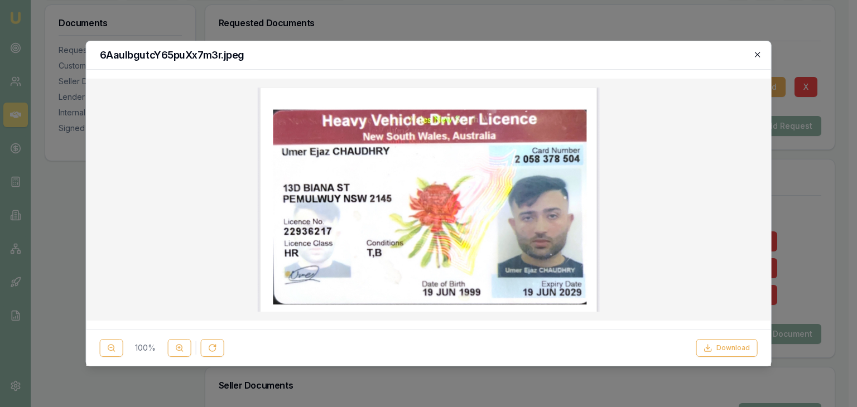
click at [755, 50] on icon "button" at bounding box center [756, 54] width 9 height 9
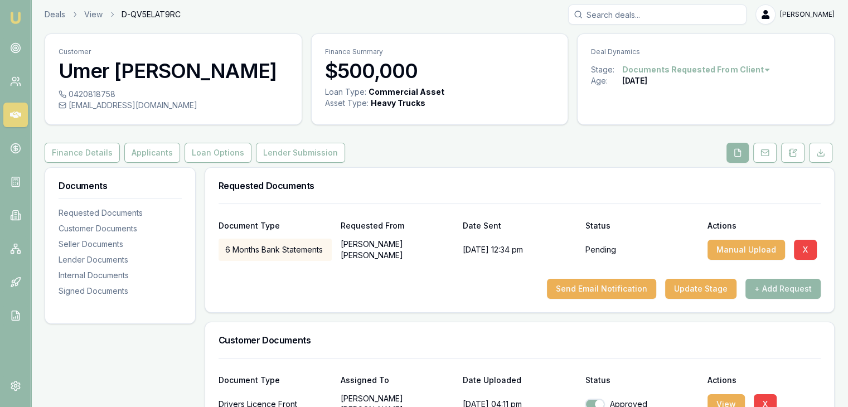
scroll to position [0, 0]
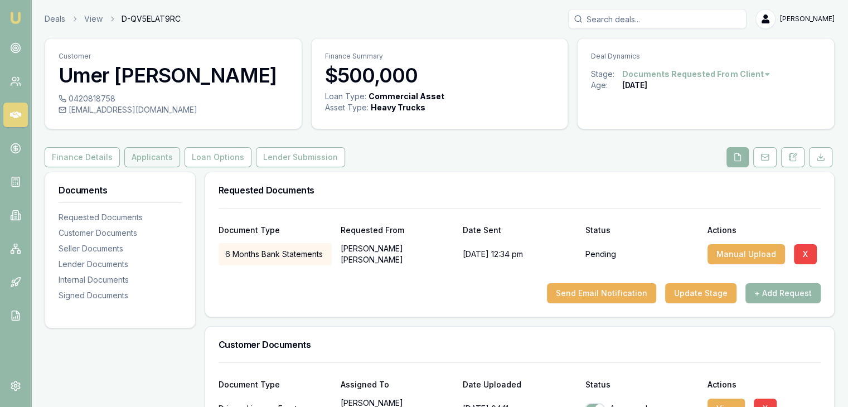
click at [158, 159] on button "Applicants" at bounding box center [152, 157] width 56 height 20
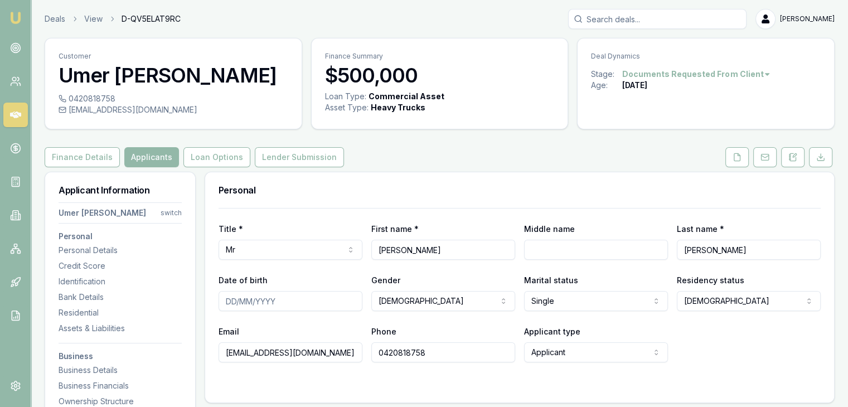
drag, startPoint x: 370, startPoint y: 246, endPoint x: 428, endPoint y: 248, distance: 58.1
click at [428, 248] on input "[PERSON_NAME]" at bounding box center [443, 250] width 144 height 20
drag, startPoint x: 683, startPoint y: 249, endPoint x: 734, endPoint y: 252, distance: 51.4
click at [734, 252] on input "[PERSON_NAME]" at bounding box center [749, 250] width 144 height 20
click at [733, 161] on button at bounding box center [737, 157] width 23 height 20
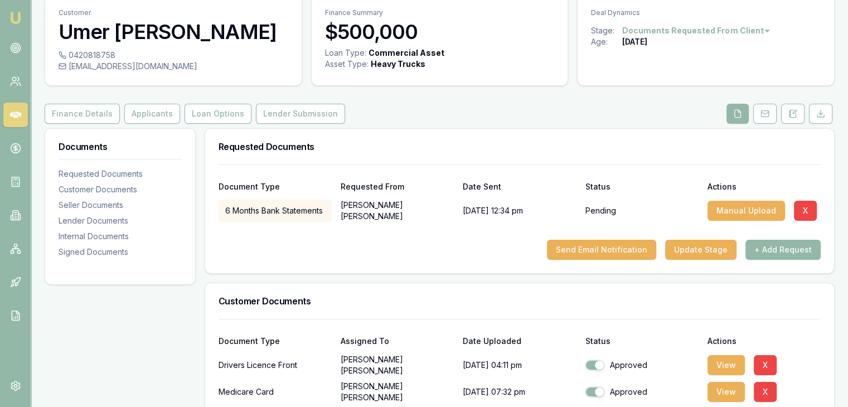
scroll to position [112, 0]
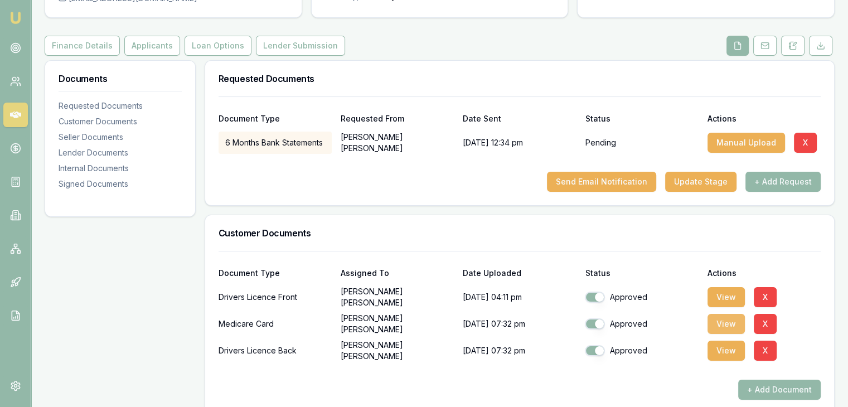
click at [726, 322] on button "View" at bounding box center [726, 324] width 37 height 20
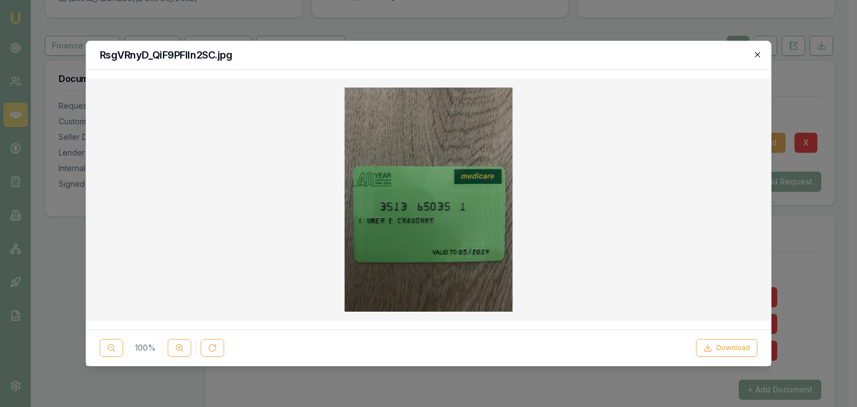
click at [757, 52] on icon "button" at bounding box center [756, 54] width 9 height 9
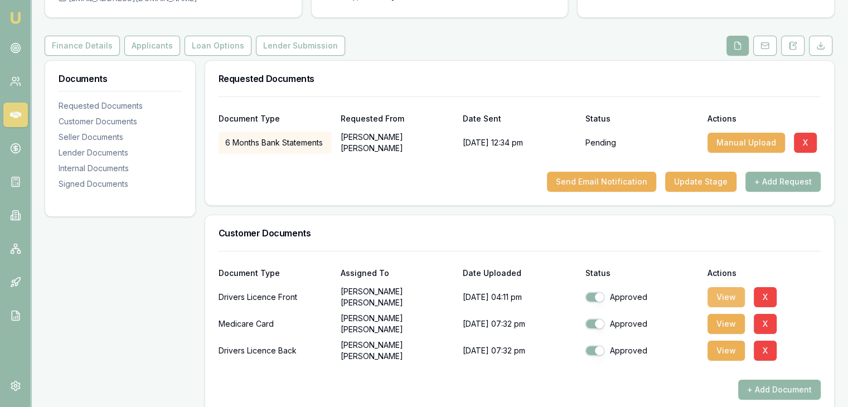
click at [734, 293] on button "View" at bounding box center [726, 297] width 37 height 20
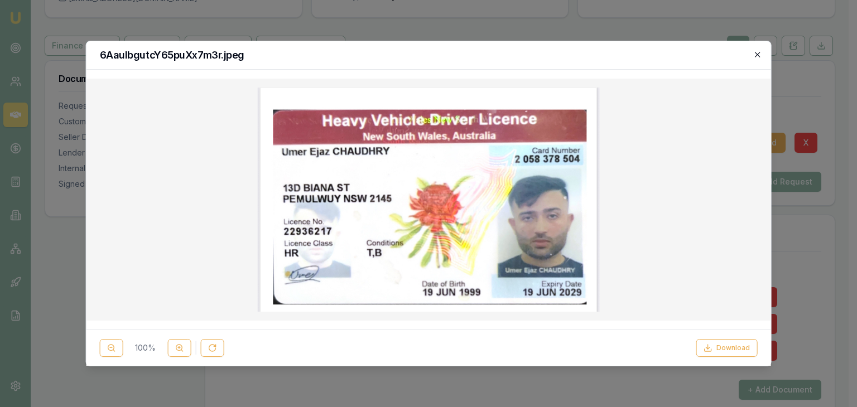
click at [755, 50] on icon "button" at bounding box center [756, 54] width 9 height 9
